Goal: Task Accomplishment & Management: Use online tool/utility

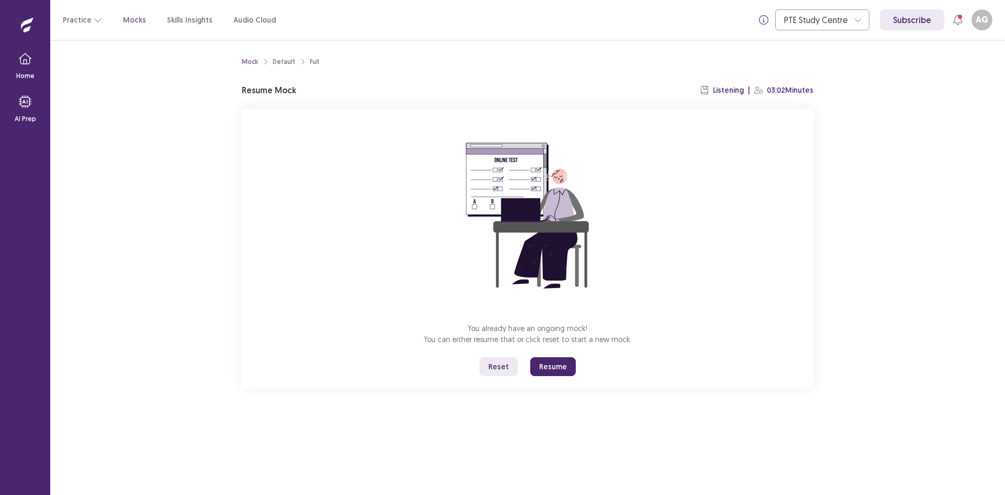
click at [564, 357] on div "You already have an ongoing mock! You can either resume that or click reset to …" at bounding box center [528, 249] width 572 height 280
click at [563, 367] on button "Resume" at bounding box center [553, 366] width 46 height 19
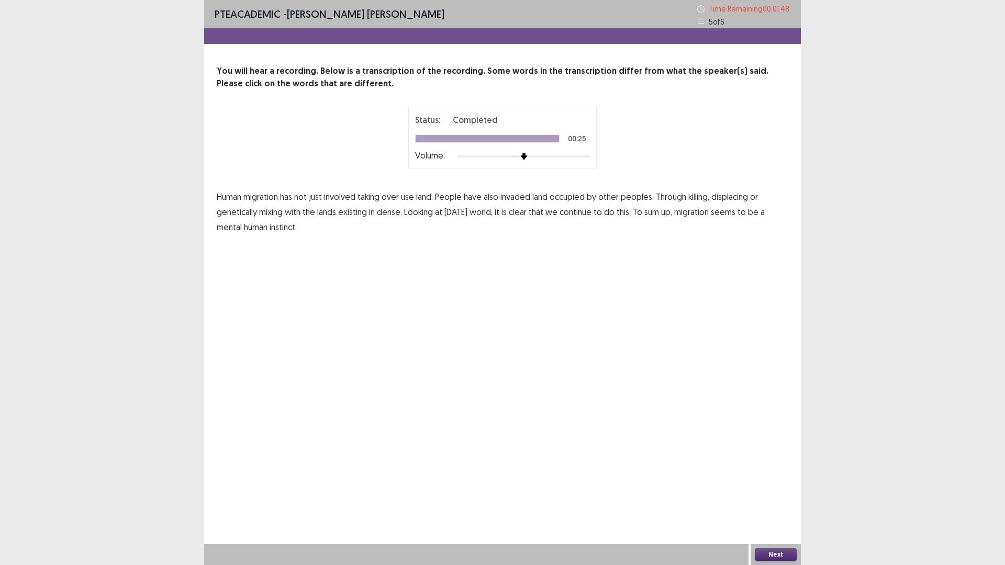
click at [777, 494] on button "Next" at bounding box center [776, 555] width 42 height 13
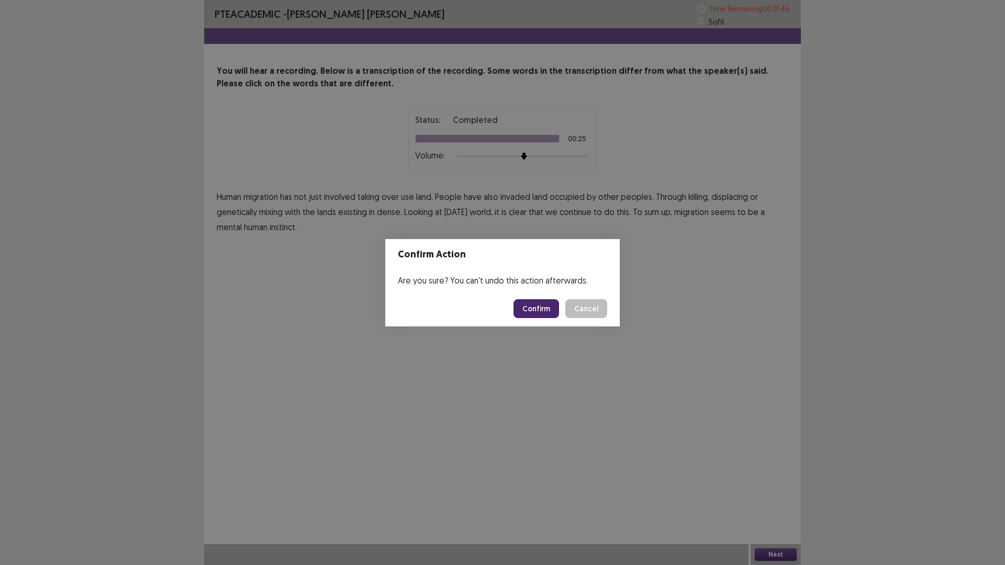
click at [533, 305] on button "Confirm" at bounding box center [537, 308] width 46 height 19
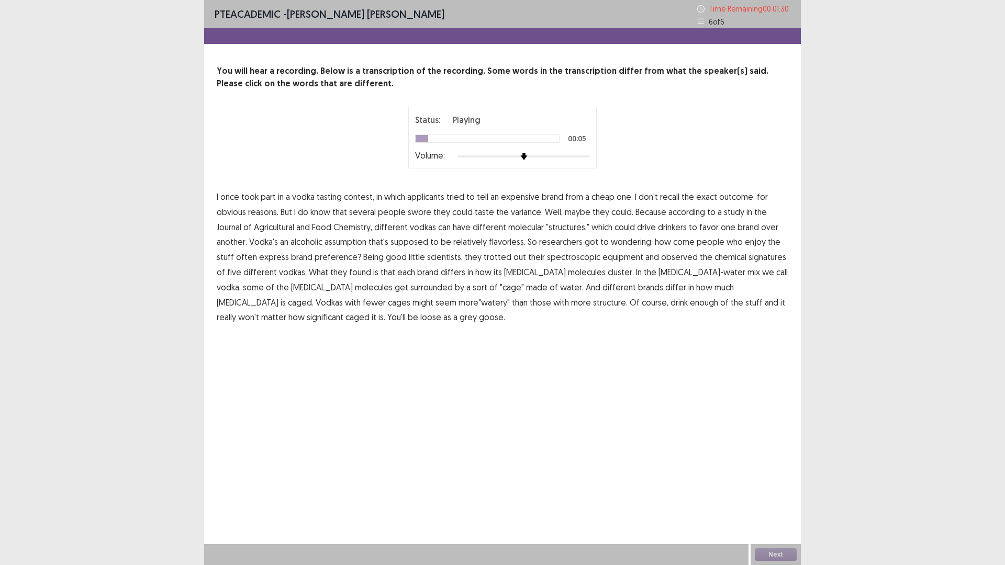
click at [505, 21] on div "PTE academic - [PERSON_NAME] [PERSON_NAME] Time Remaining 00 : 01 : 30 6 of 6" at bounding box center [502, 14] width 597 height 28
click at [509, 55] on div "PTE academic - [PERSON_NAME] [PERSON_NAME] Time Remaining 00 : 01 : 29 6 of 6 Y…" at bounding box center [502, 173] width 597 height 346
click at [512, 24] on div "PTE academic - [PERSON_NAME] [PERSON_NAME] Time Remaining 00 : 01 : 28 6 of 6" at bounding box center [502, 14] width 597 height 28
drag, startPoint x: 577, startPoint y: 40, endPoint x: 608, endPoint y: 45, distance: 30.7
click at [589, 57] on div "PTE academic - [PERSON_NAME] [PERSON_NAME] Time Remaining 00 : 01 : 27 6 of 6 Y…" at bounding box center [502, 173] width 597 height 346
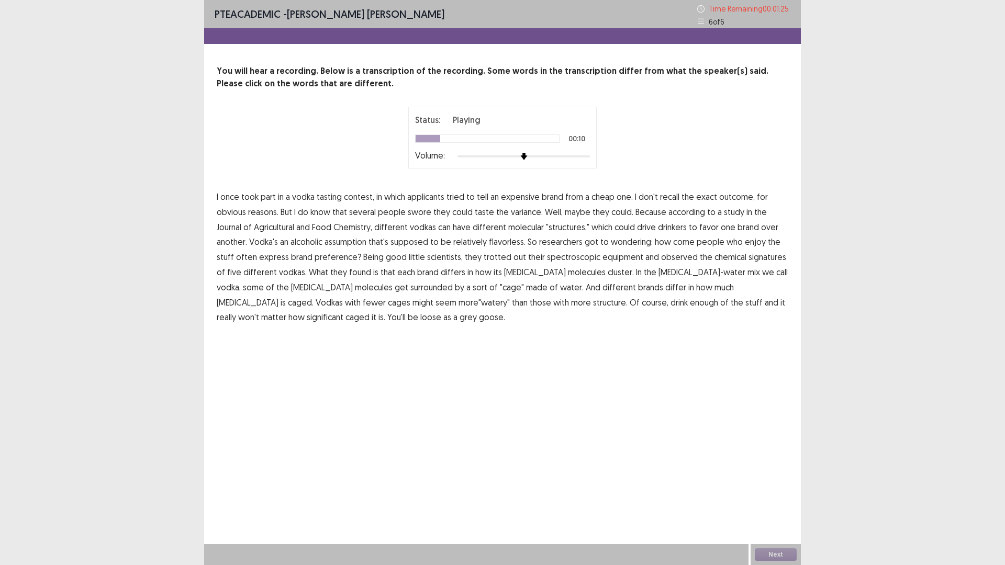
click at [485, 10] on div "PTE academic - [PERSON_NAME] [PERSON_NAME] Time Remaining 00 : 01 : 25 6 of 6" at bounding box center [502, 14] width 597 height 28
